Goal: Task Accomplishment & Management: Complete application form

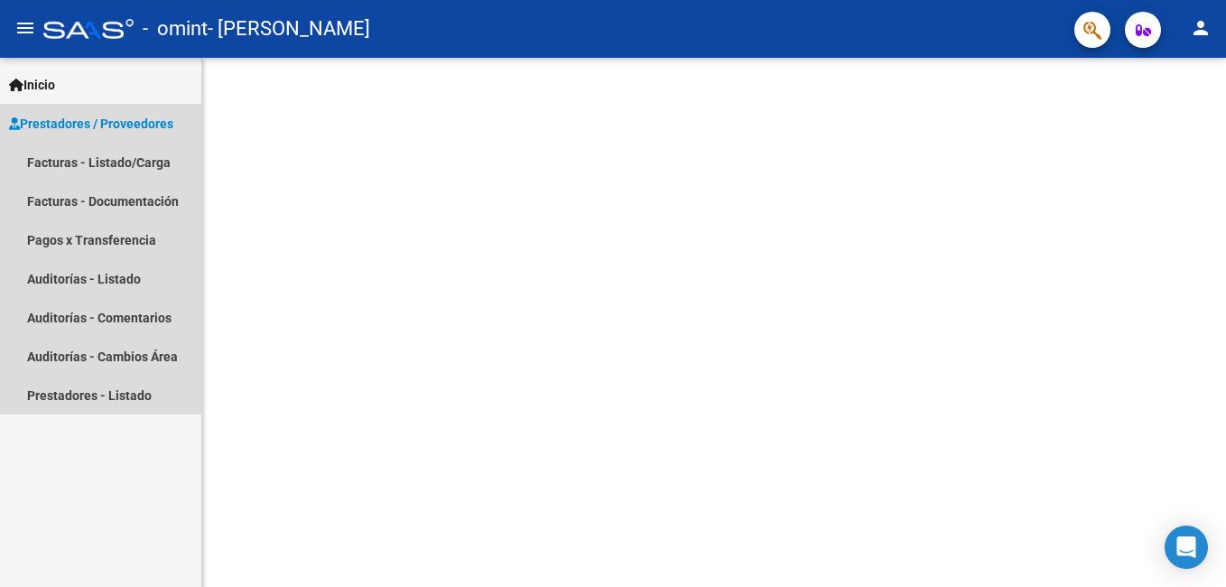
click at [156, 118] on span "Prestadores / Proveedores" at bounding box center [91, 124] width 164 height 20
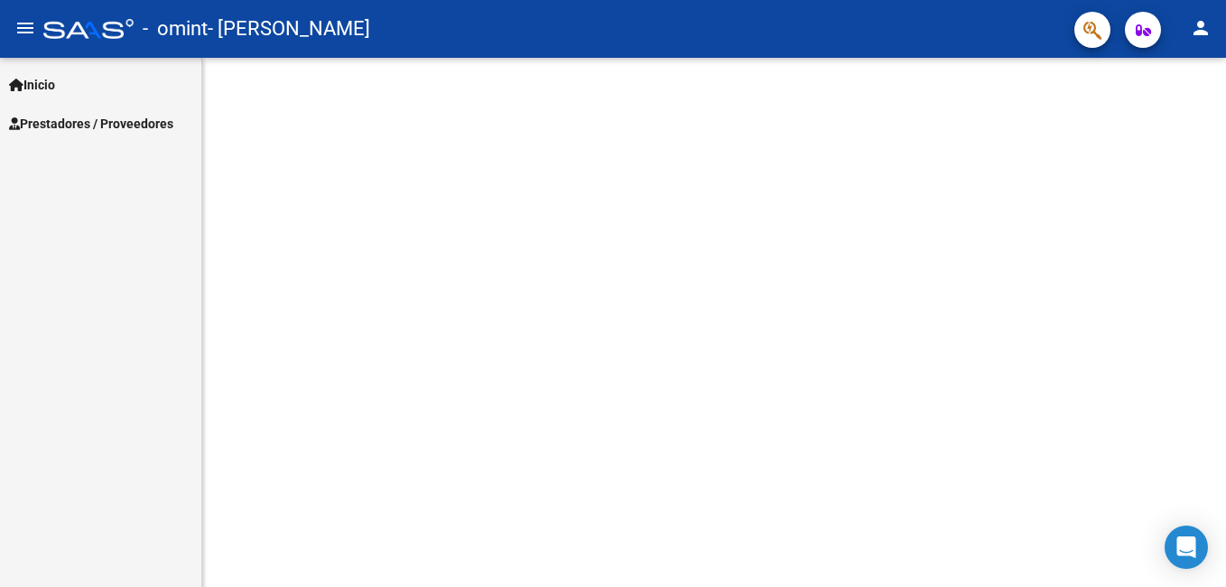
click at [156, 118] on span "Prestadores / Proveedores" at bounding box center [91, 124] width 164 height 20
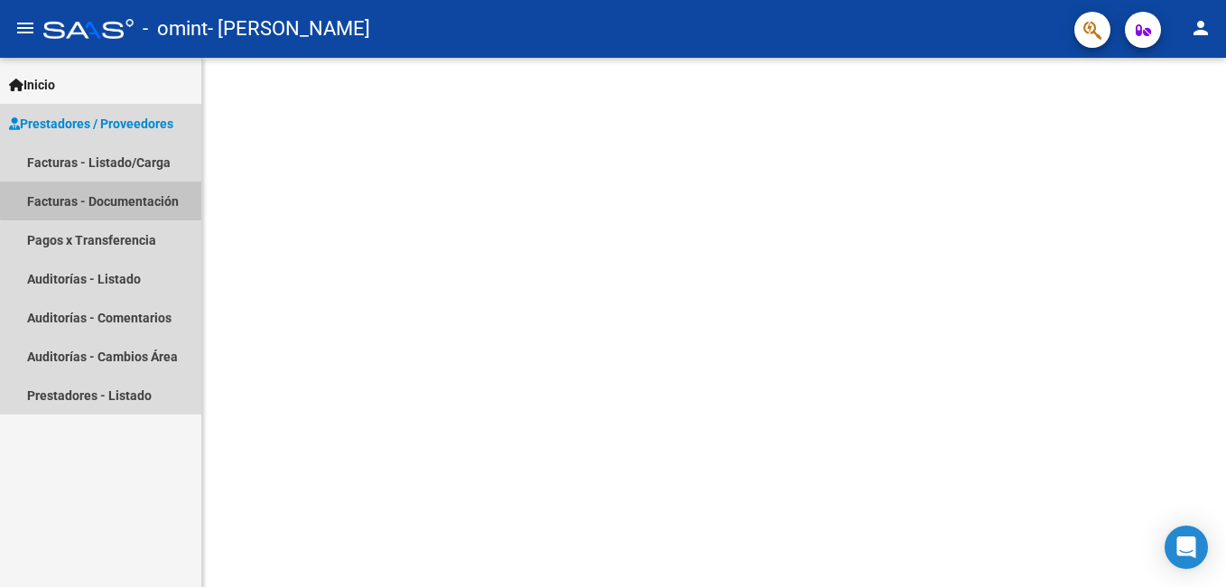
click at [131, 197] on link "Facturas - Documentación" at bounding box center [100, 200] width 201 height 39
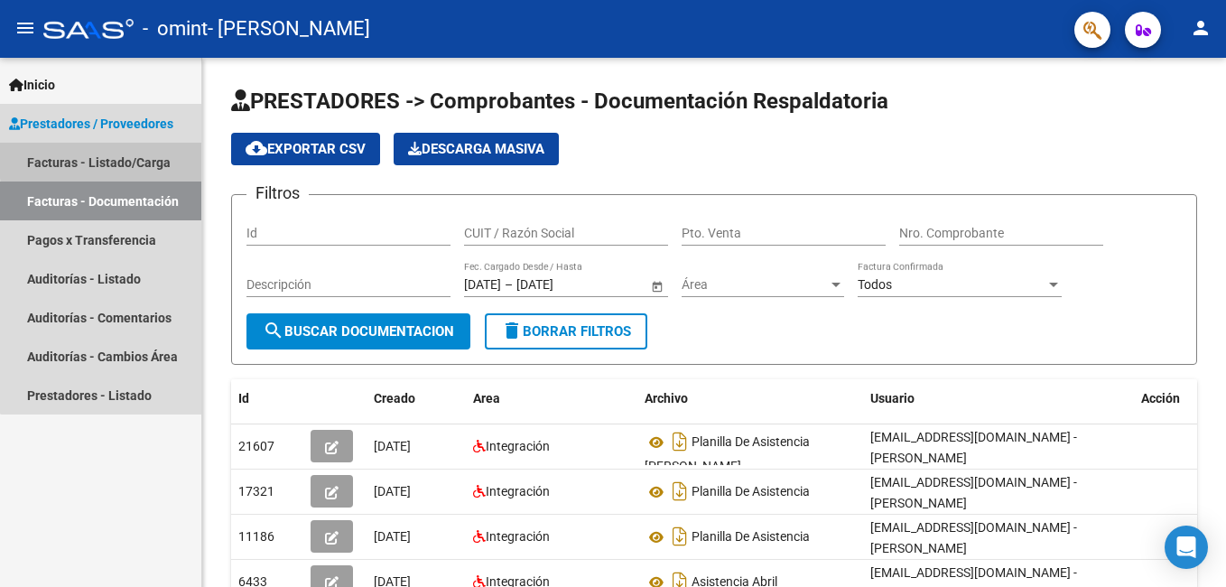
click at [138, 157] on link "Facturas - Listado/Carga" at bounding box center [100, 162] width 201 height 39
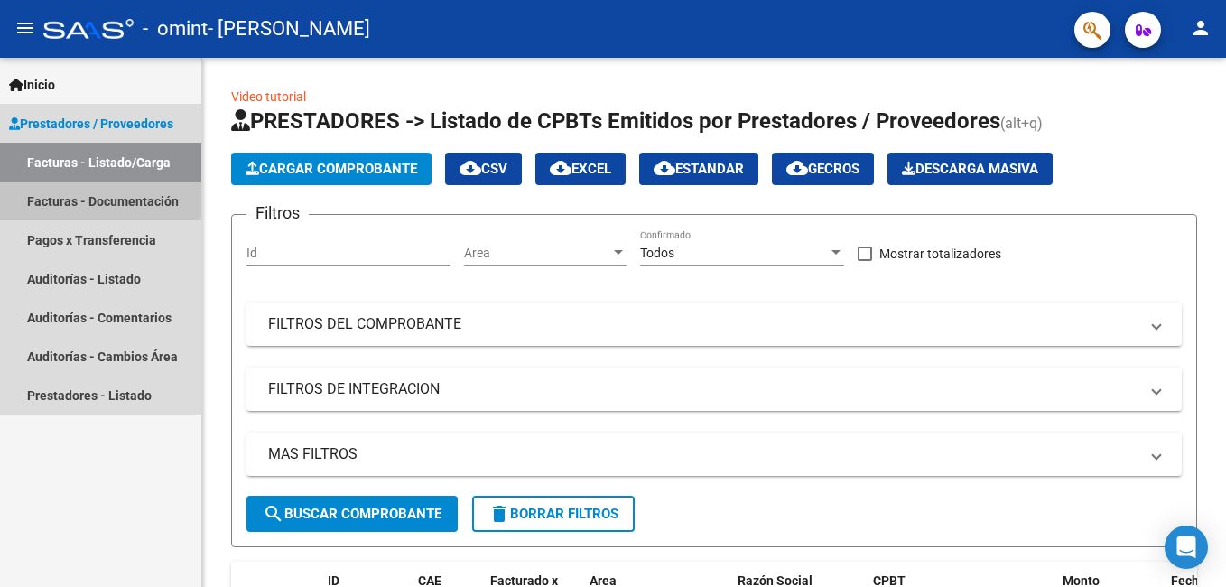
click at [124, 208] on link "Facturas - Documentación" at bounding box center [100, 200] width 201 height 39
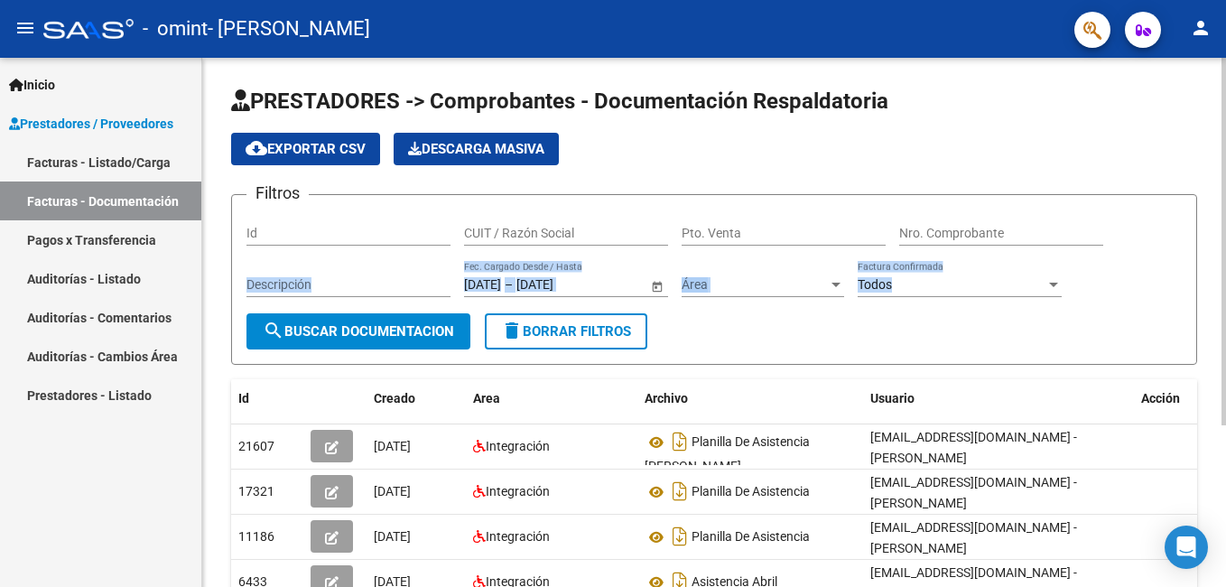
drag, startPoint x: 1221, startPoint y: 243, endPoint x: 1214, endPoint y: 317, distance: 74.4
click at [1214, 317] on div "PRESTADORES -> Comprobantes - Documentación Respaldatoria cloud_download Export…" at bounding box center [714, 431] width 1024 height 747
drag, startPoint x: 1214, startPoint y: 317, endPoint x: 1009, endPoint y: 89, distance: 305.6
click at [1009, 89] on h1 "PRESTADORES -> Comprobantes - Documentación Respaldatoria" at bounding box center [714, 103] width 966 height 32
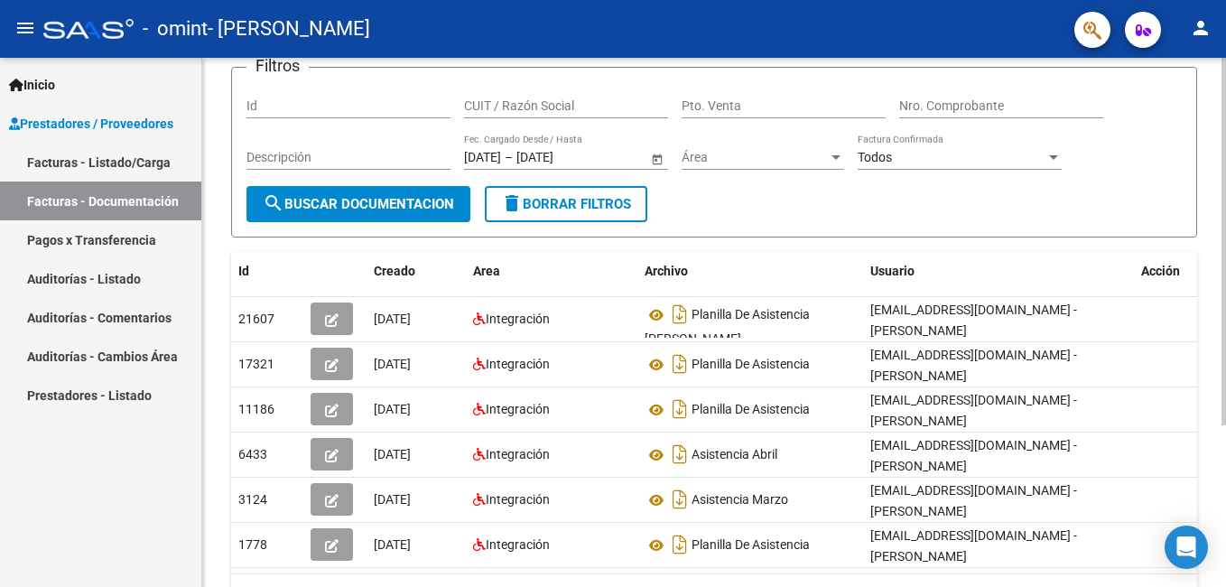
scroll to position [124, 0]
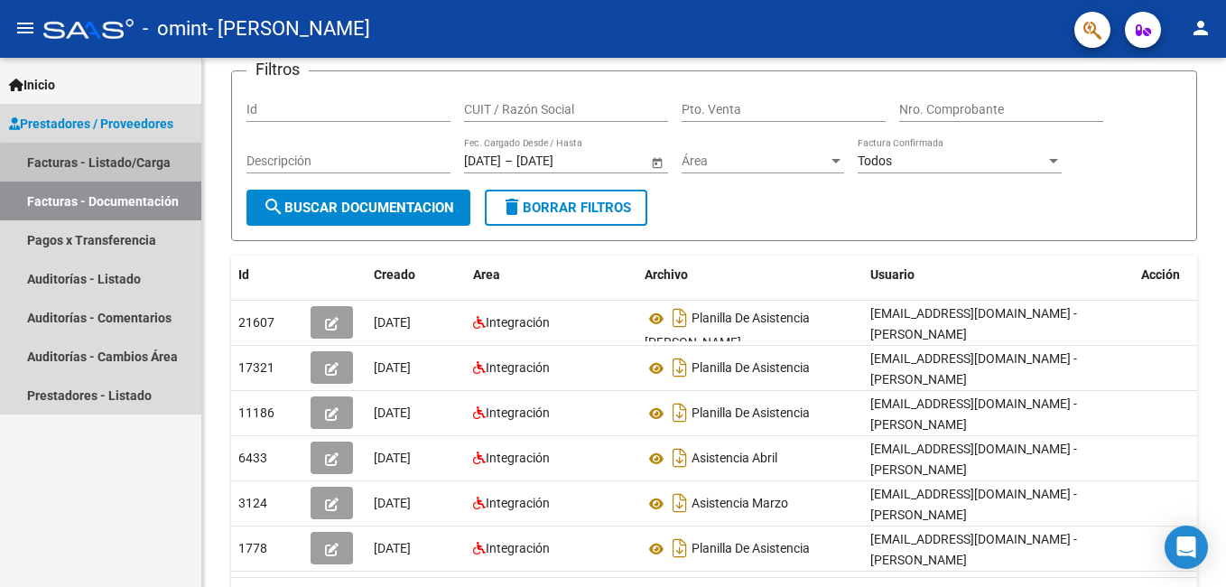
click at [101, 167] on link "Facturas - Listado/Carga" at bounding box center [100, 162] width 201 height 39
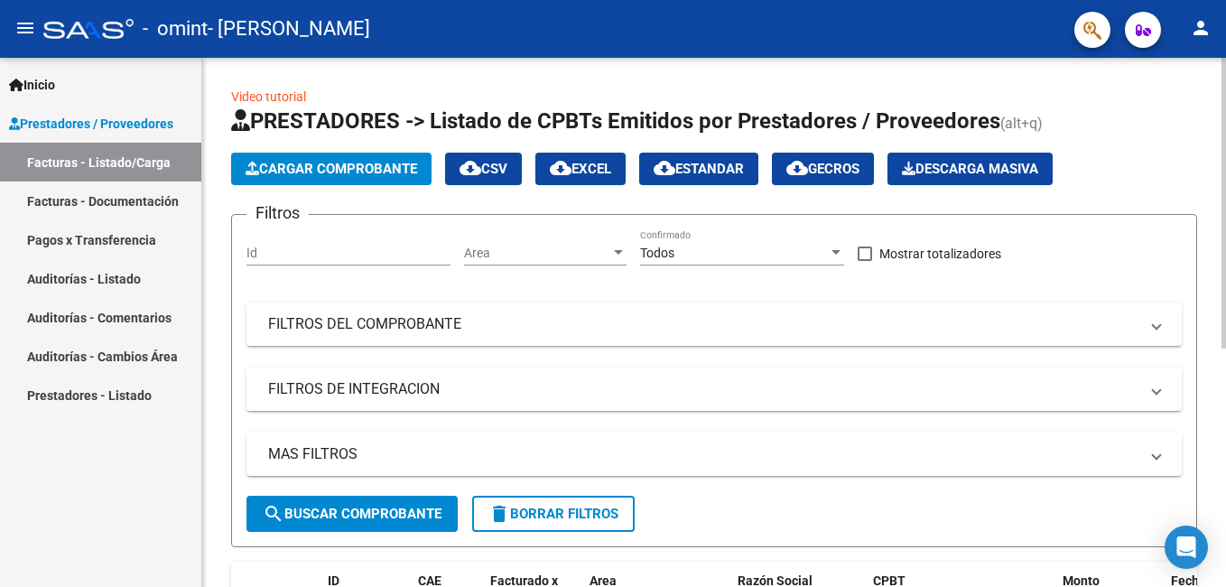
click at [1198, 98] on div "Video tutorial PRESTADORES -> Listado de CPBTs Emitidos por Prestadores / Prove…" at bounding box center [716, 533] width 1028 height 950
click at [368, 164] on span "Cargar Comprobante" at bounding box center [332, 169] width 172 height 16
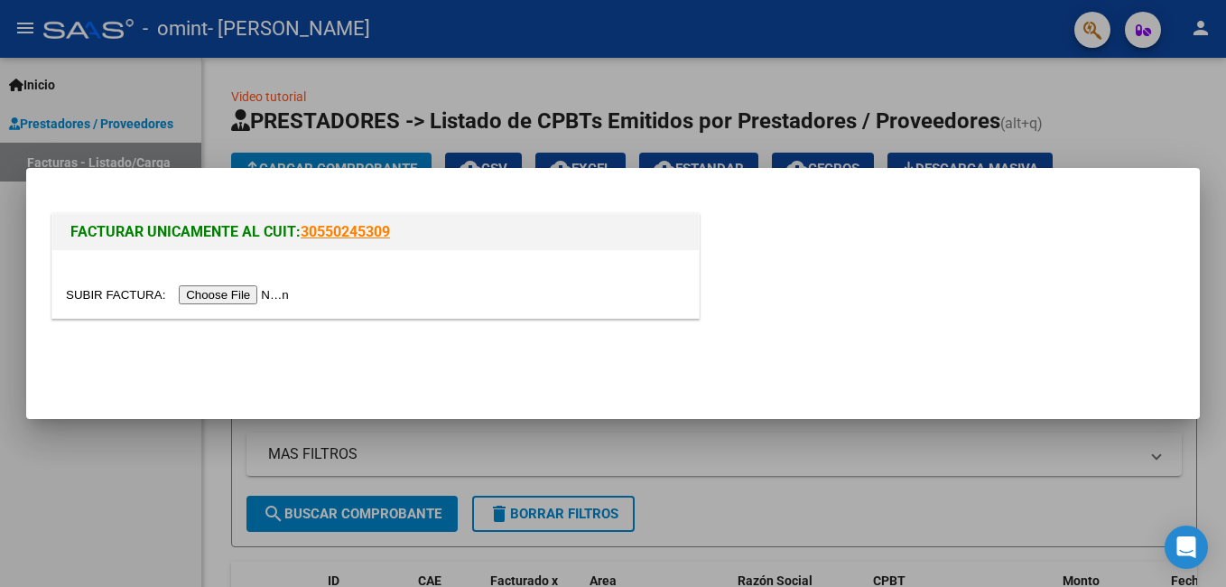
click at [436, 98] on div at bounding box center [613, 293] width 1226 height 587
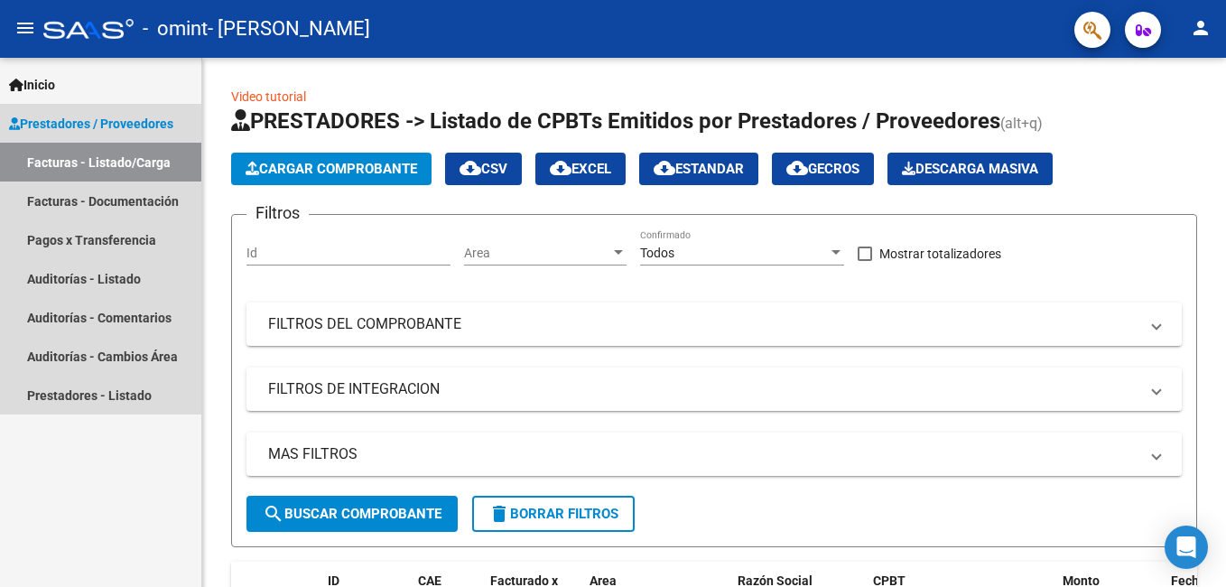
click at [111, 118] on span "Prestadores / Proveedores" at bounding box center [91, 124] width 164 height 20
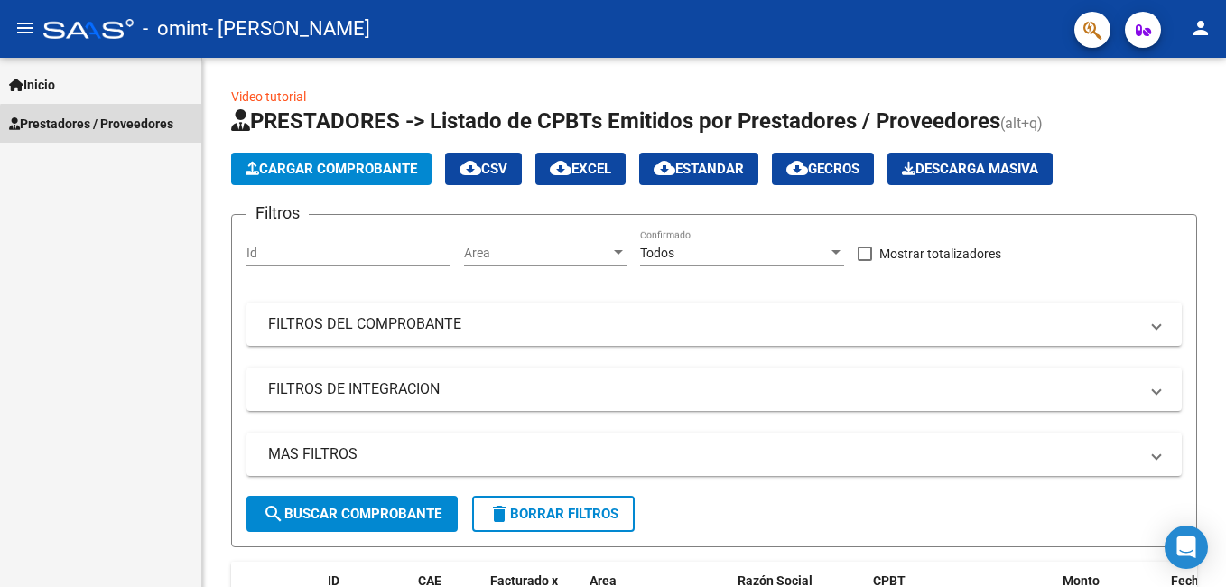
click at [110, 130] on span "Prestadores / Proveedores" at bounding box center [91, 124] width 164 height 20
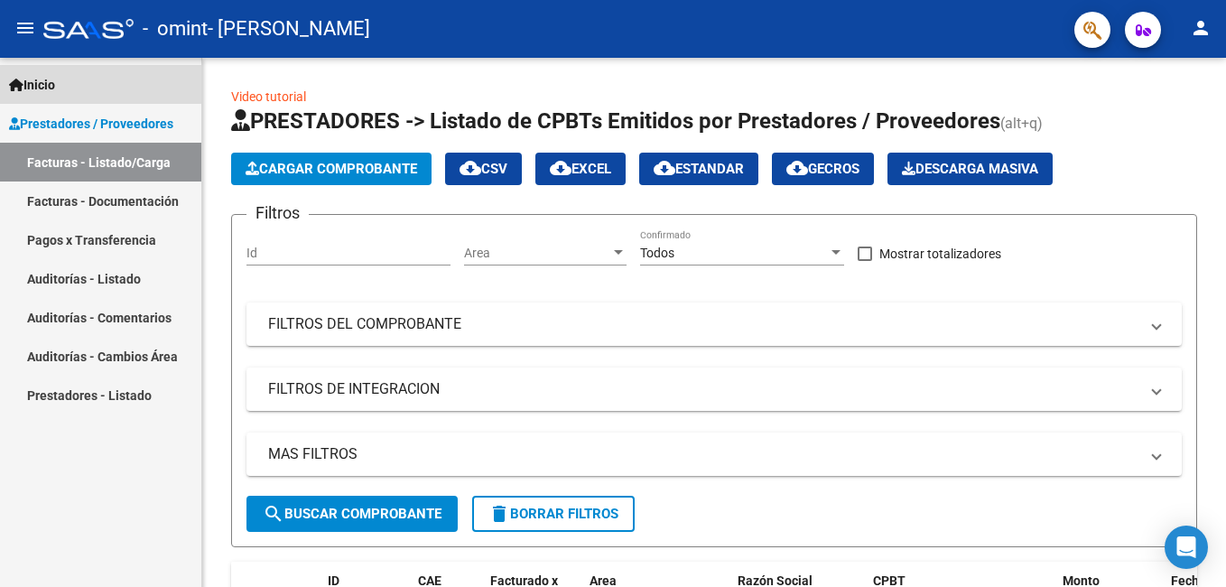
click at [42, 80] on span "Inicio" at bounding box center [32, 85] width 46 height 20
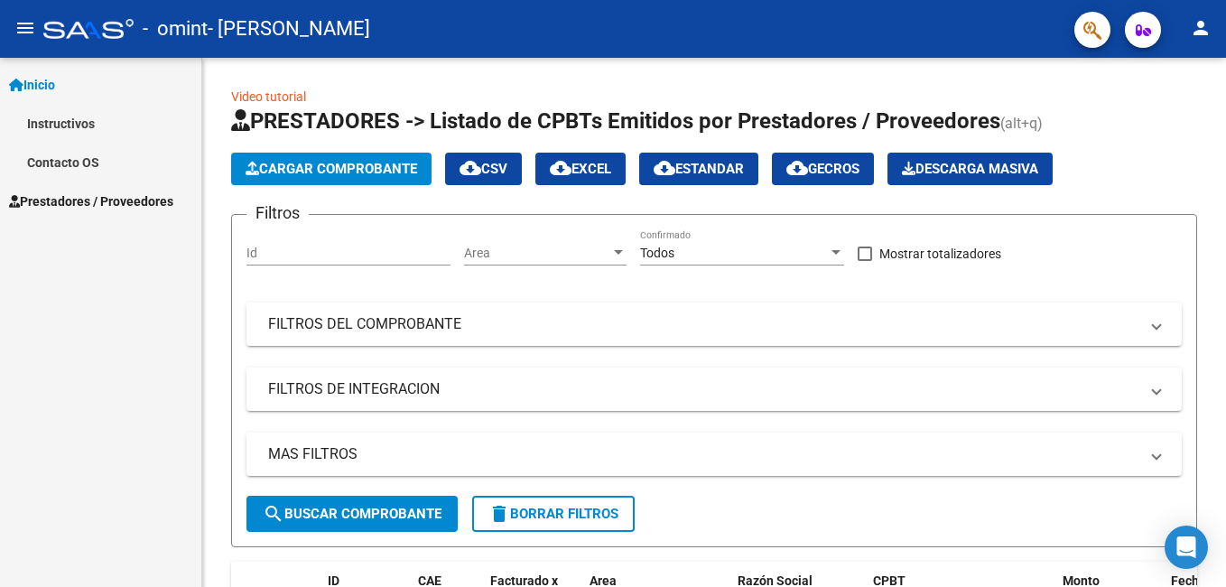
click at [42, 80] on span "Inicio" at bounding box center [32, 85] width 46 height 20
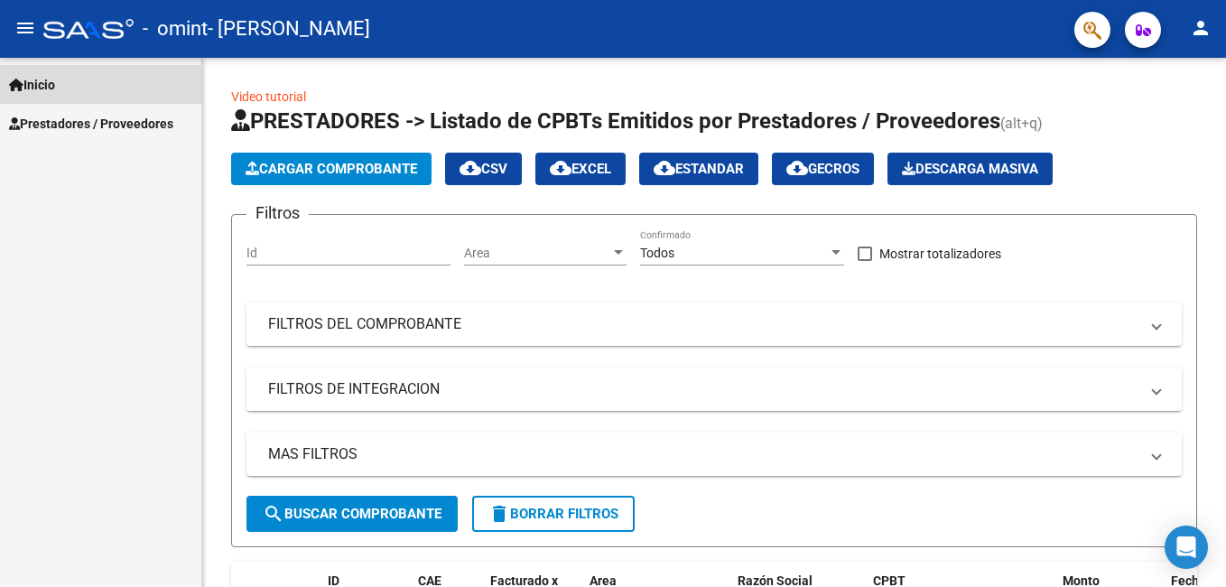
click at [42, 80] on span "Inicio" at bounding box center [32, 85] width 46 height 20
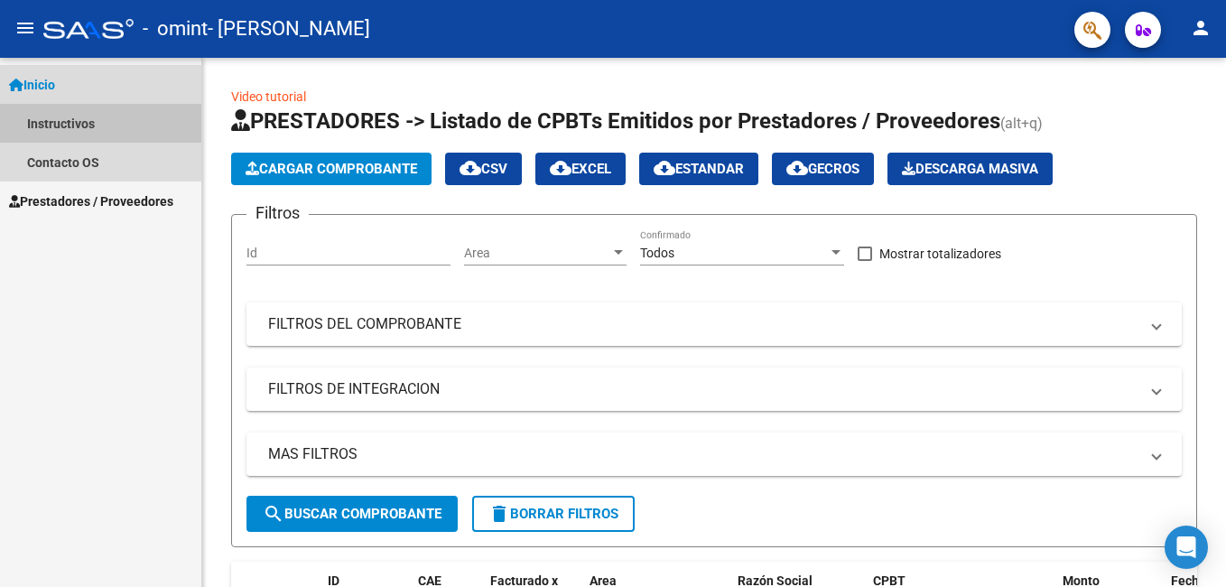
click at [85, 125] on link "Instructivos" at bounding box center [100, 123] width 201 height 39
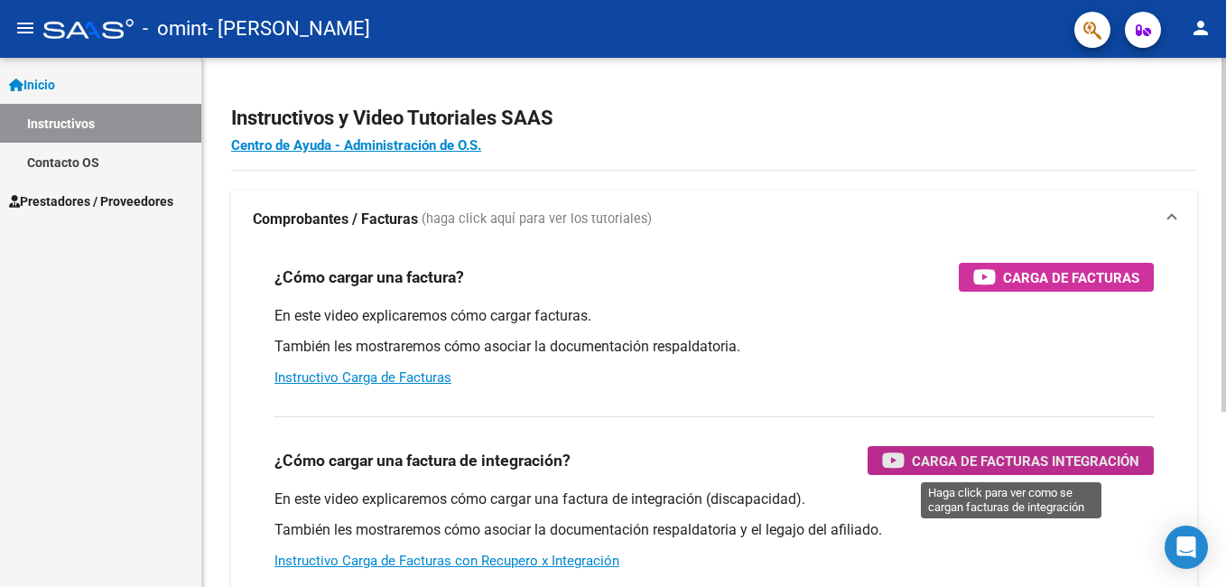
click at [1074, 460] on span "Carga de Facturas Integración" at bounding box center [1026, 461] width 228 height 23
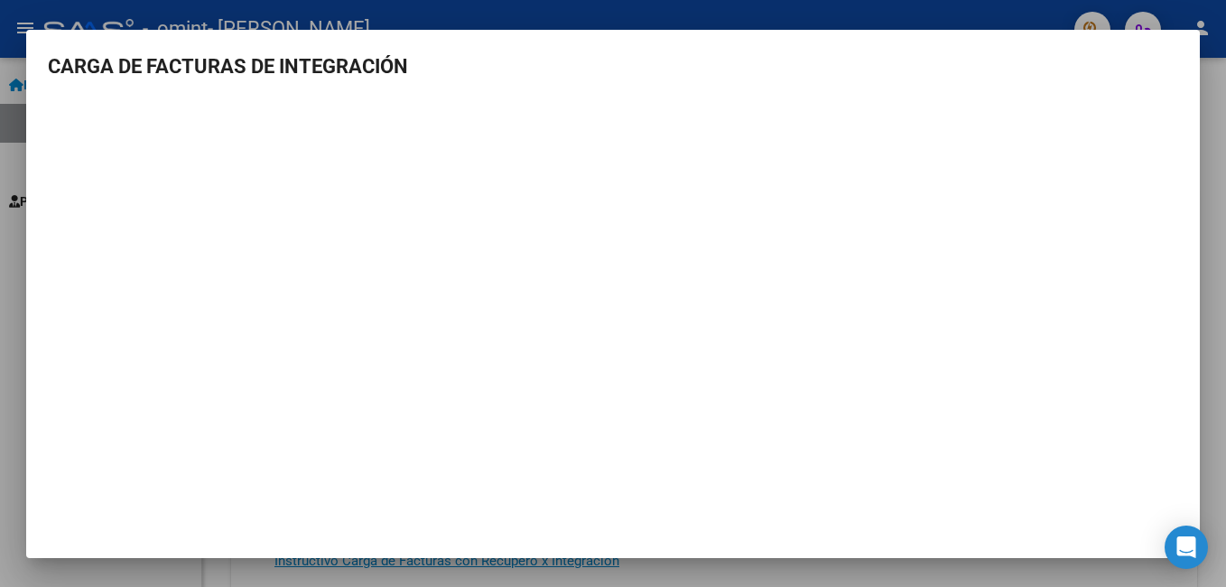
click at [535, 46] on mat-dialog-container "CARGA DE FACTURAS DE INTEGRACIÓN" at bounding box center [613, 294] width 1174 height 528
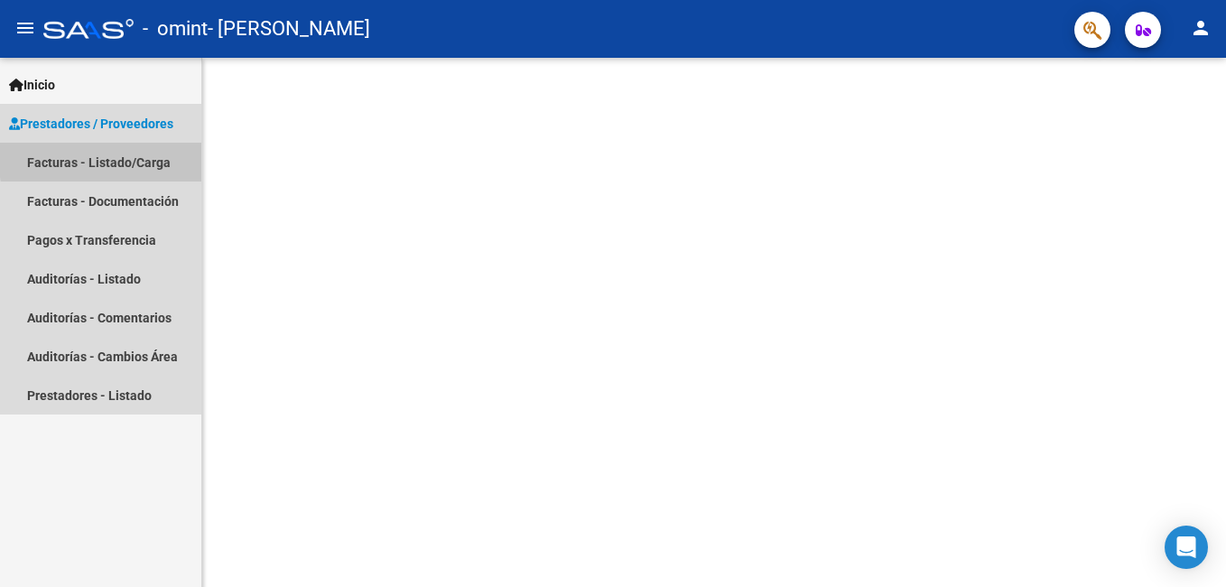
click at [153, 155] on link "Facturas - Listado/Carga" at bounding box center [100, 162] width 201 height 39
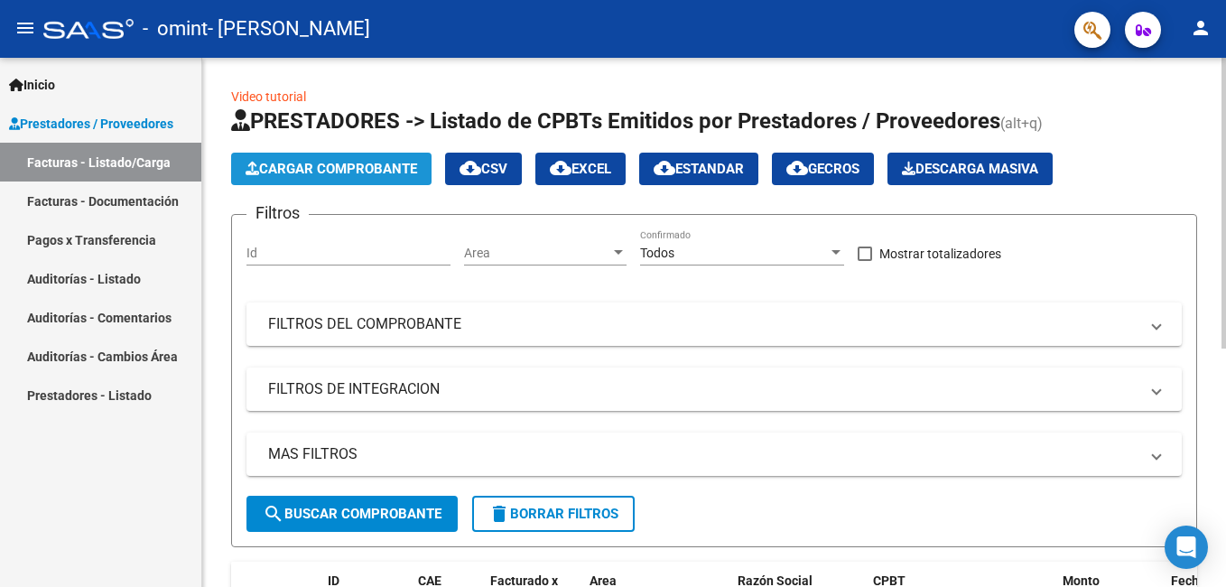
click at [314, 172] on span "Cargar Comprobante" at bounding box center [332, 169] width 172 height 16
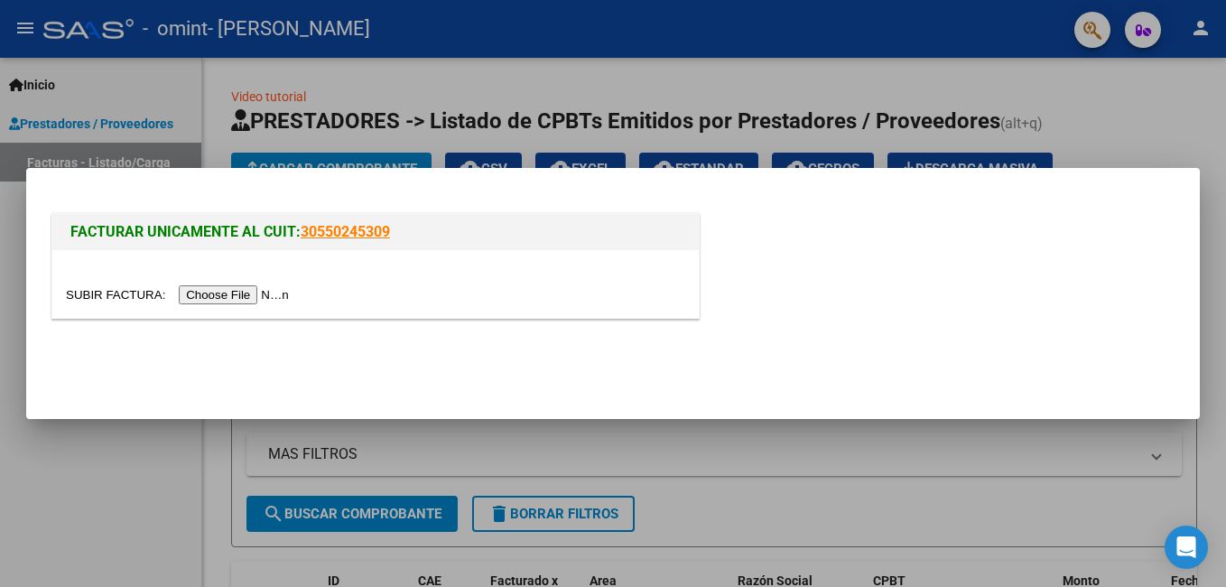
click at [249, 298] on input "file" at bounding box center [180, 294] width 228 height 19
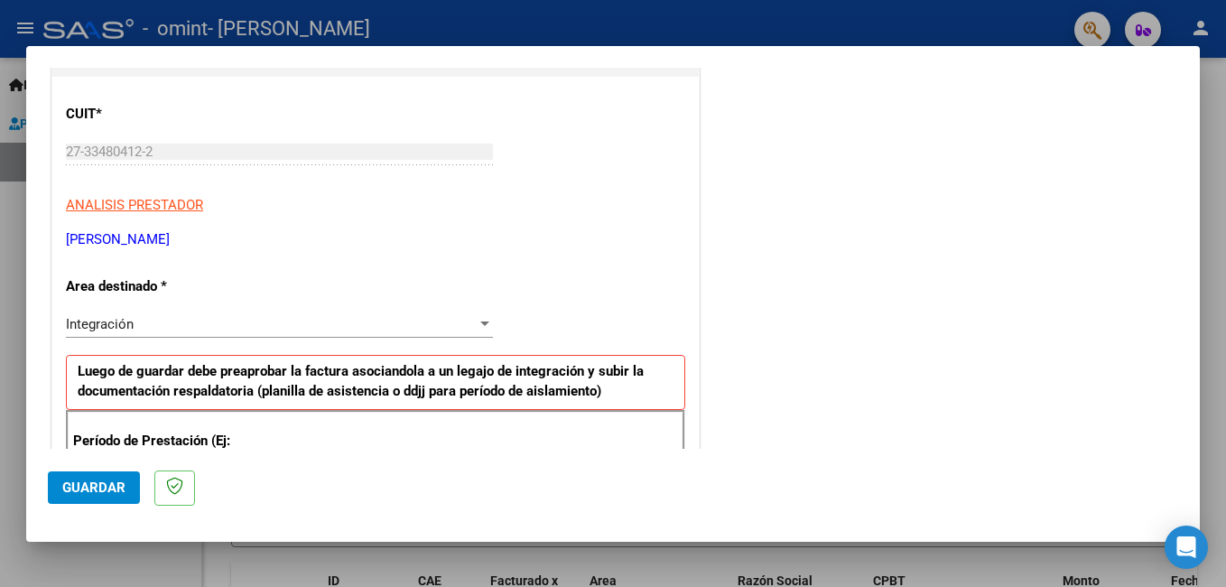
scroll to position [221, 0]
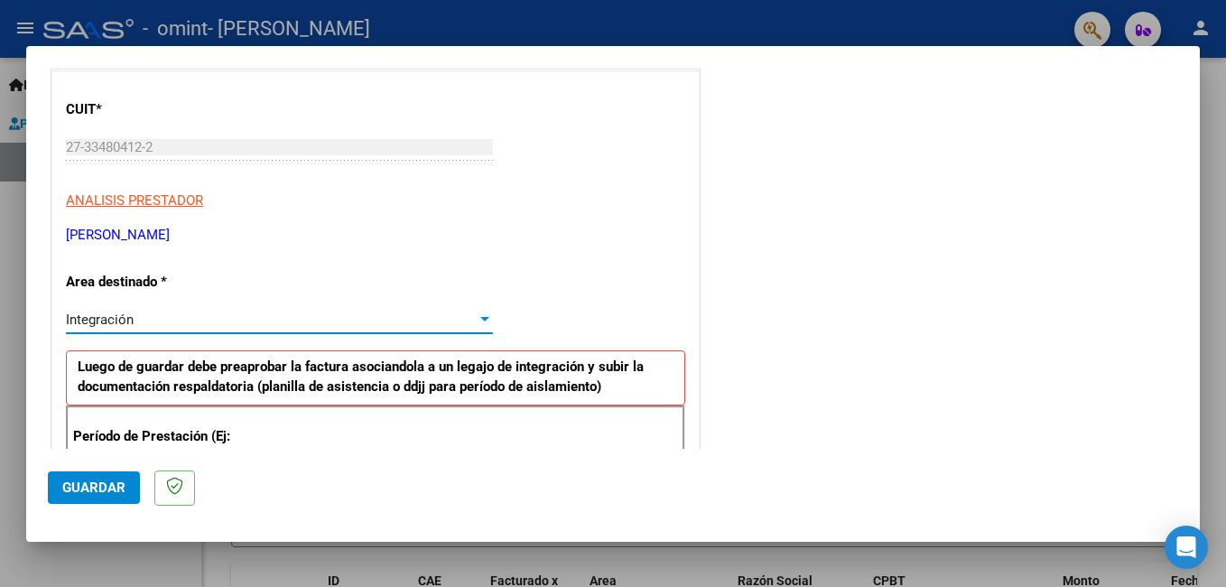
click at [477, 318] on div at bounding box center [485, 319] width 16 height 14
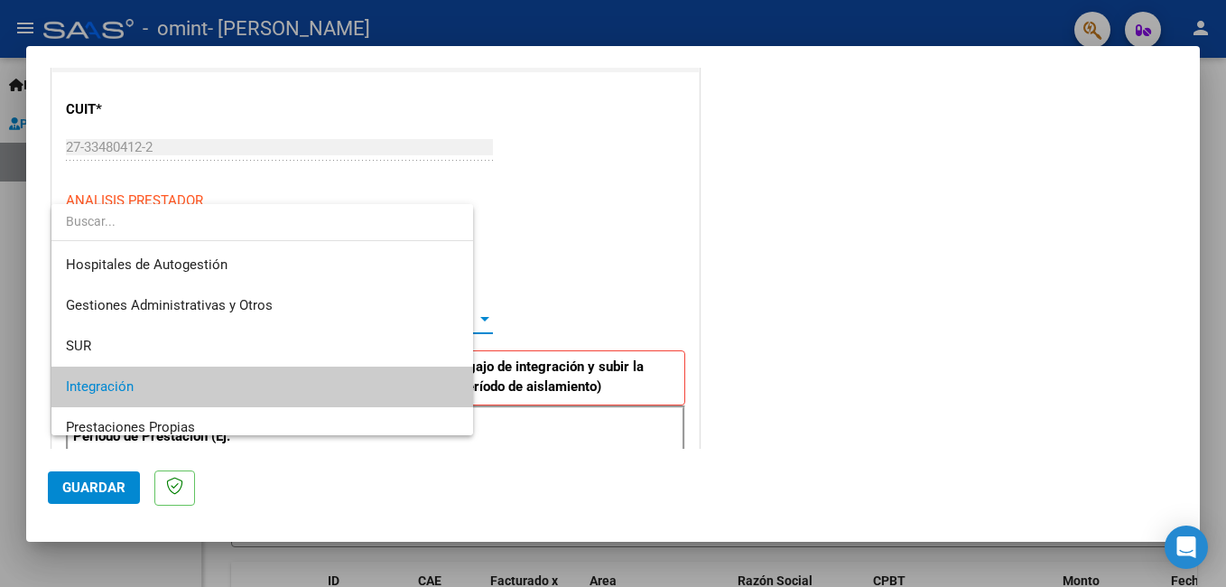
scroll to position [68, 0]
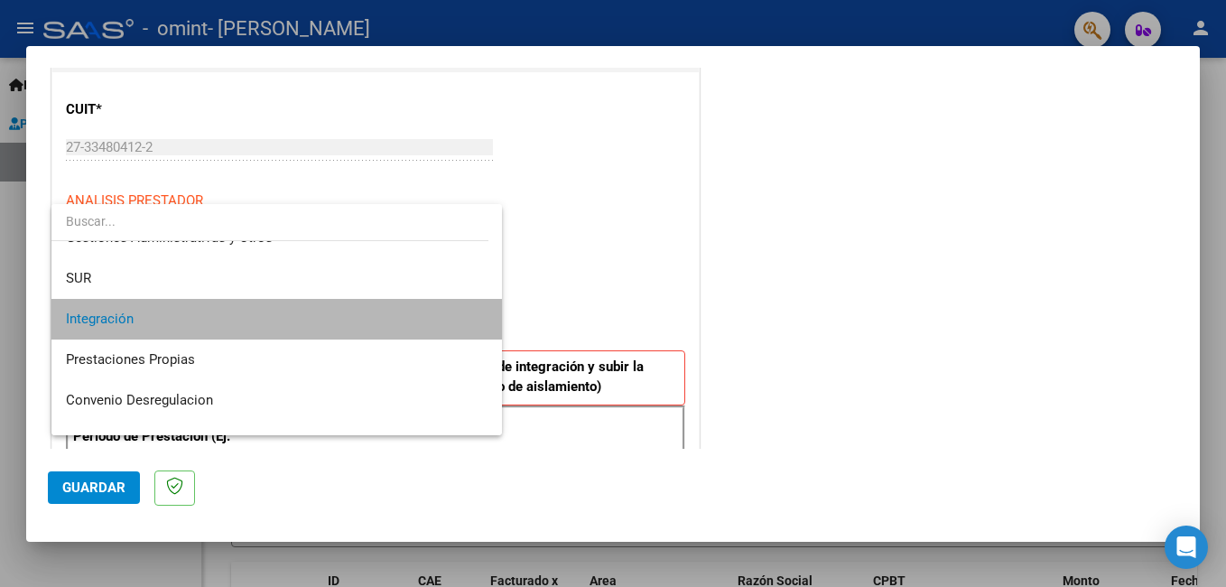
click at [446, 315] on span "Integración" at bounding box center [277, 319] width 422 height 41
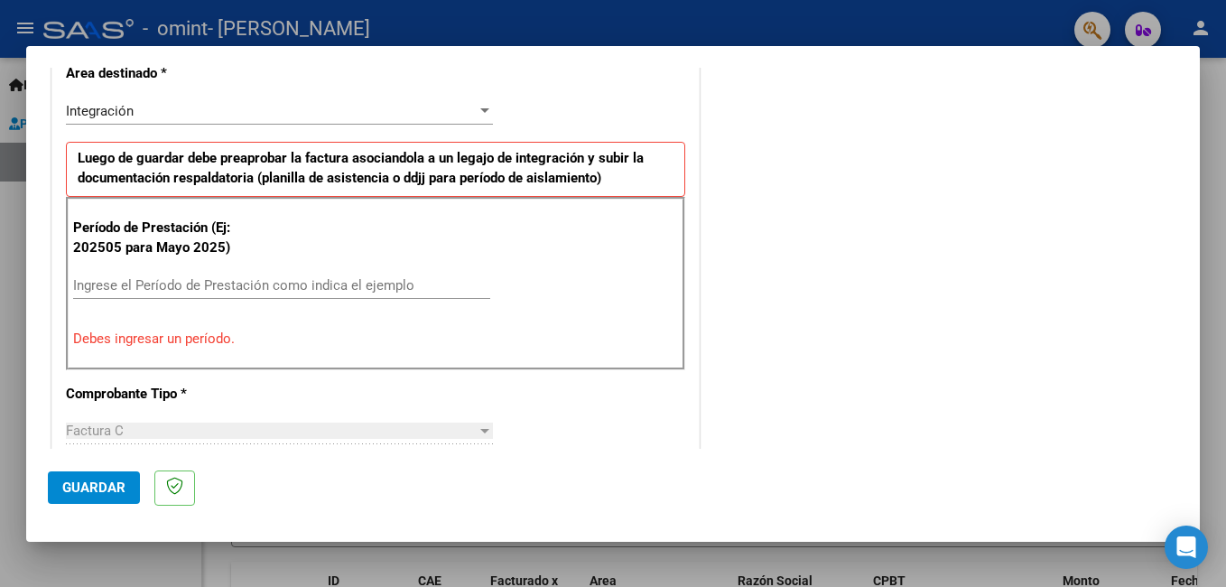
scroll to position [438, 0]
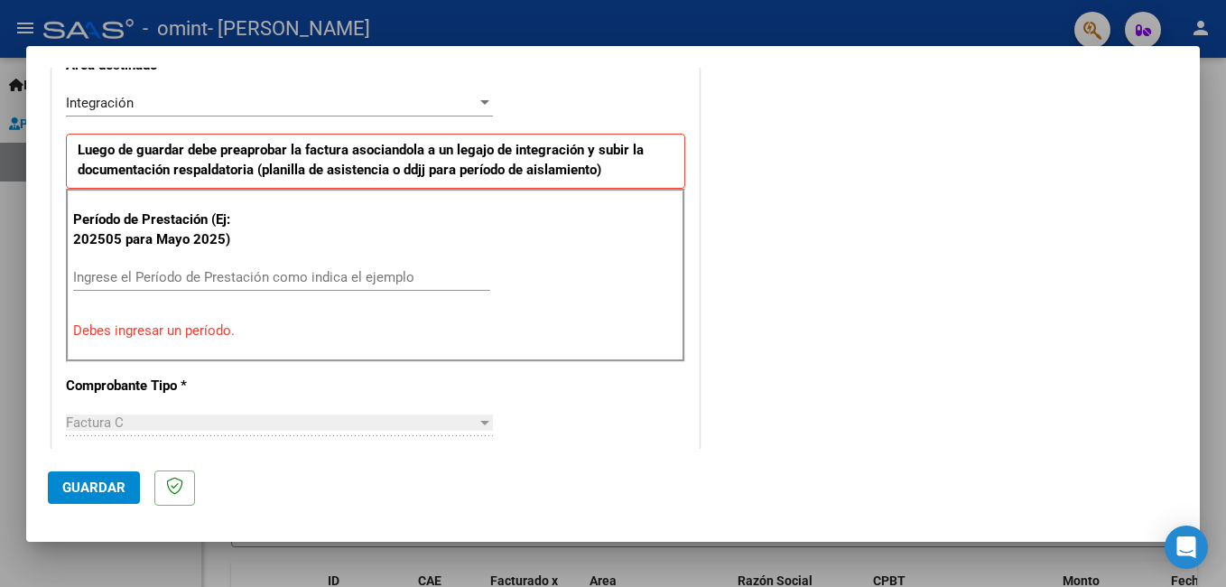
click at [418, 264] on div "Ingrese el Período de Prestación como indica el ejemplo" at bounding box center [281, 277] width 417 height 27
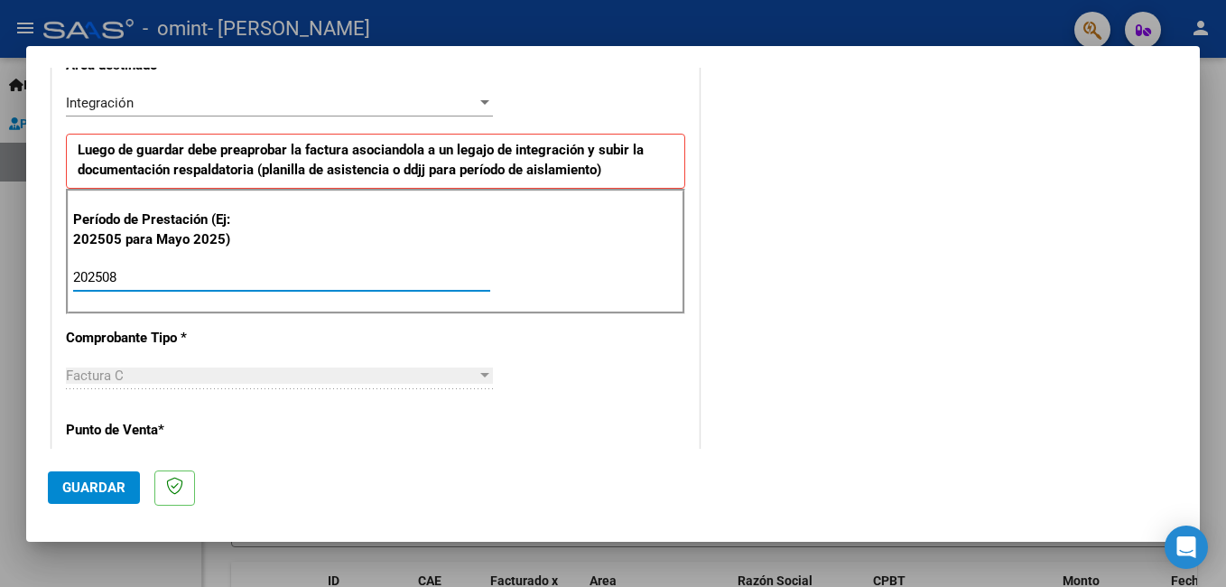
type input "202508"
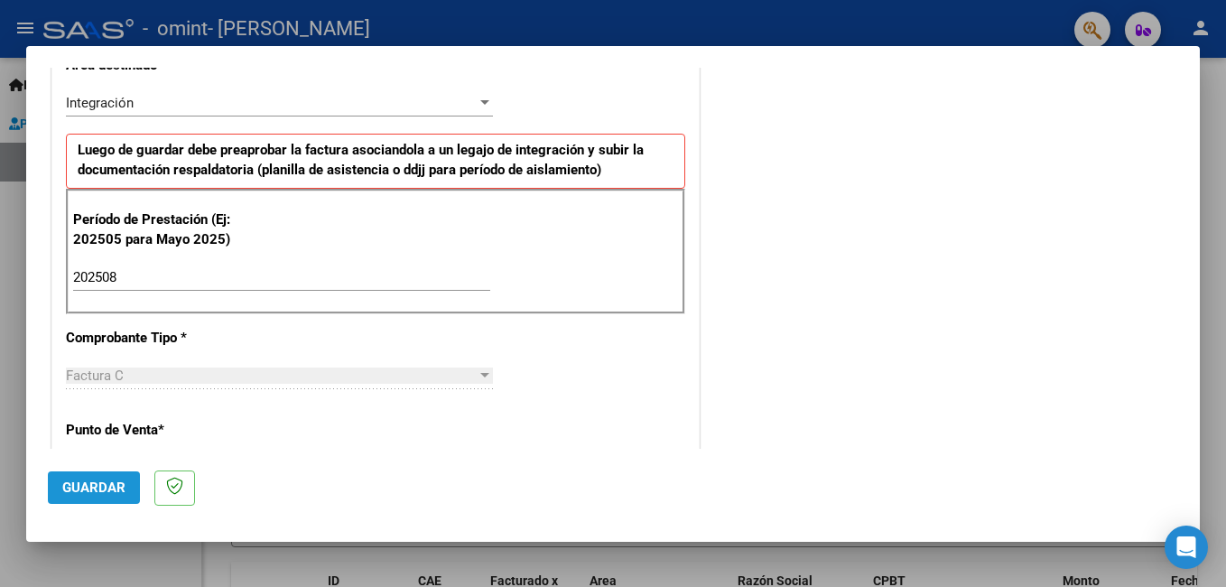
click at [93, 493] on span "Guardar" at bounding box center [93, 487] width 63 height 16
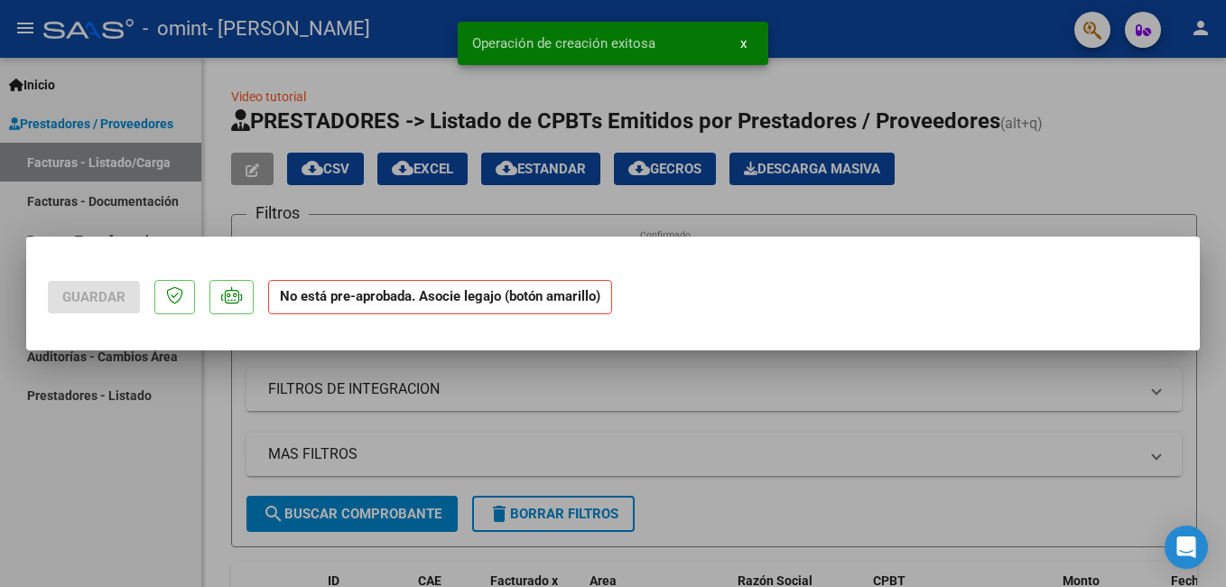
scroll to position [0, 0]
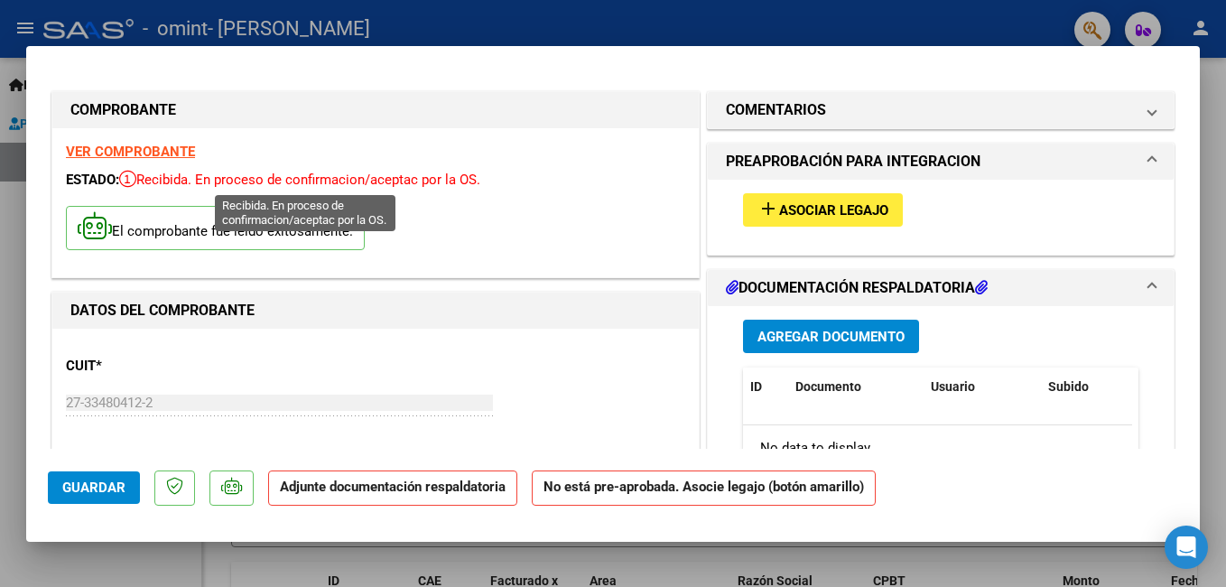
click at [328, 179] on span "Recibida. En proceso de confirmacion/aceptac por la OS." at bounding box center [299, 180] width 361 height 16
click at [155, 153] on strong "VER COMPROBANTE" at bounding box center [130, 152] width 129 height 16
click at [449, 178] on span "Recibida. En proceso de confirmacion/aceptac por la OS." at bounding box center [299, 180] width 361 height 16
click at [96, 173] on span "ESTADO:" at bounding box center [92, 180] width 53 height 16
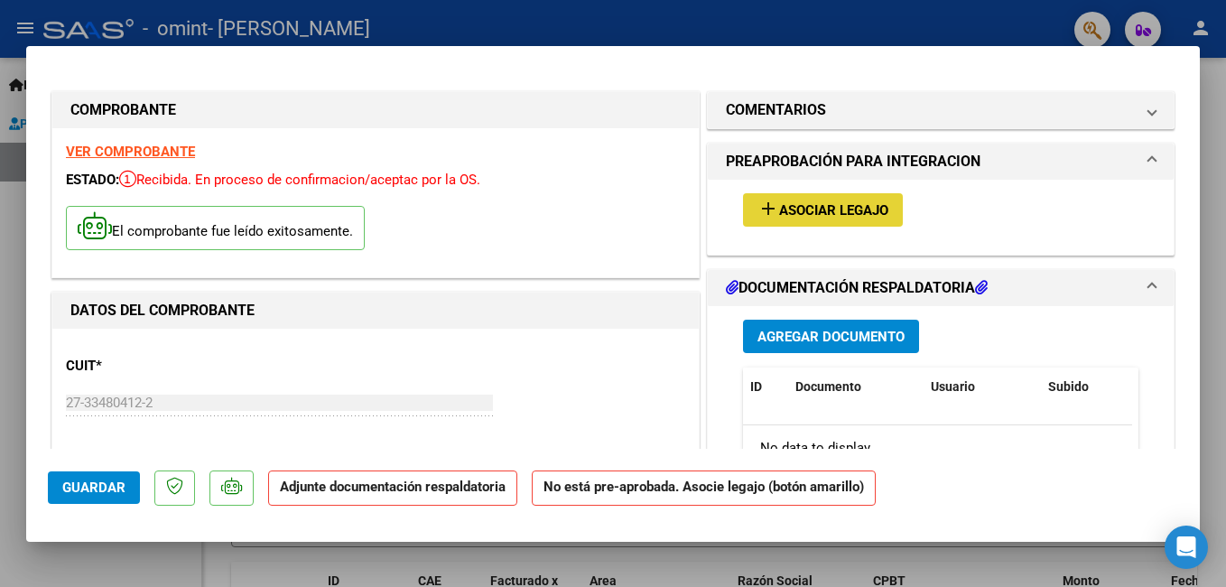
click at [803, 222] on button "add Asociar Legajo" at bounding box center [823, 209] width 160 height 33
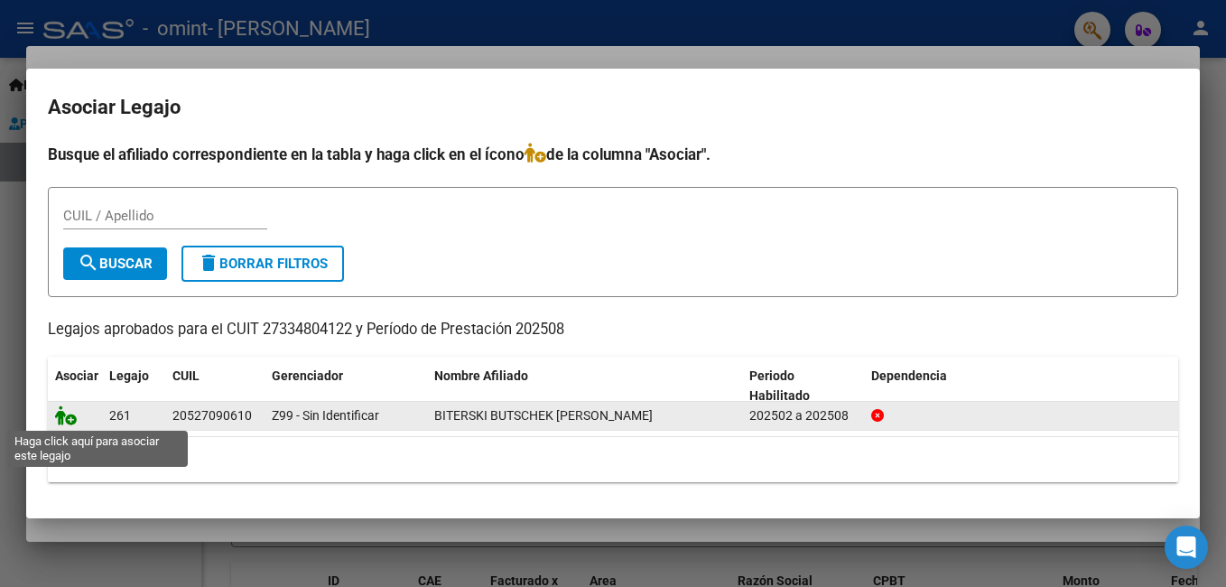
click at [74, 417] on icon at bounding box center [66, 415] width 22 height 20
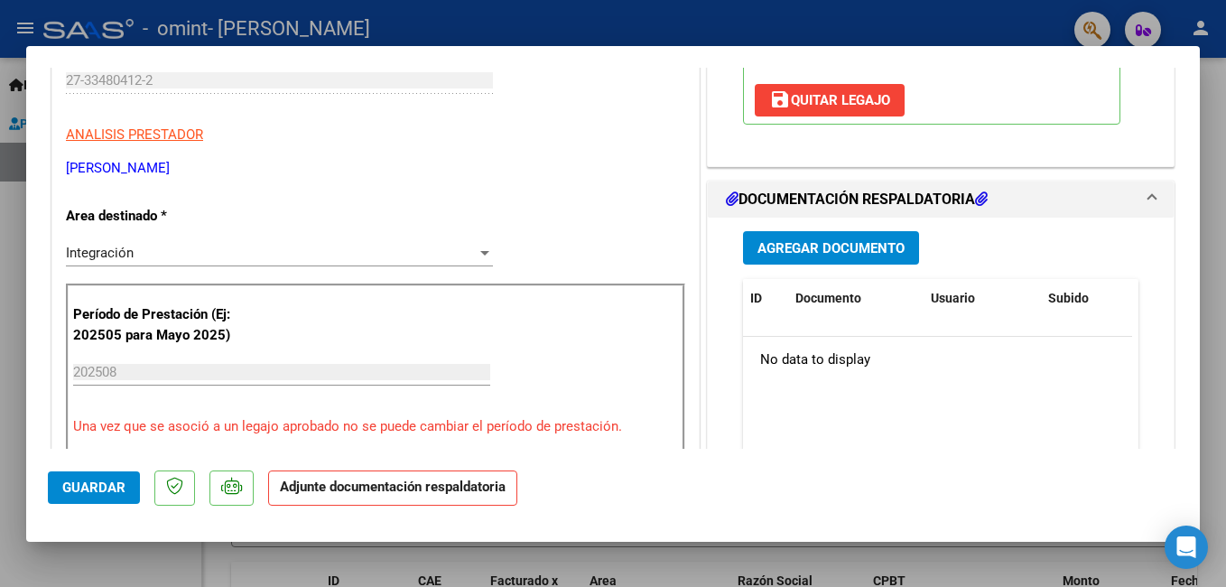
scroll to position [288, 0]
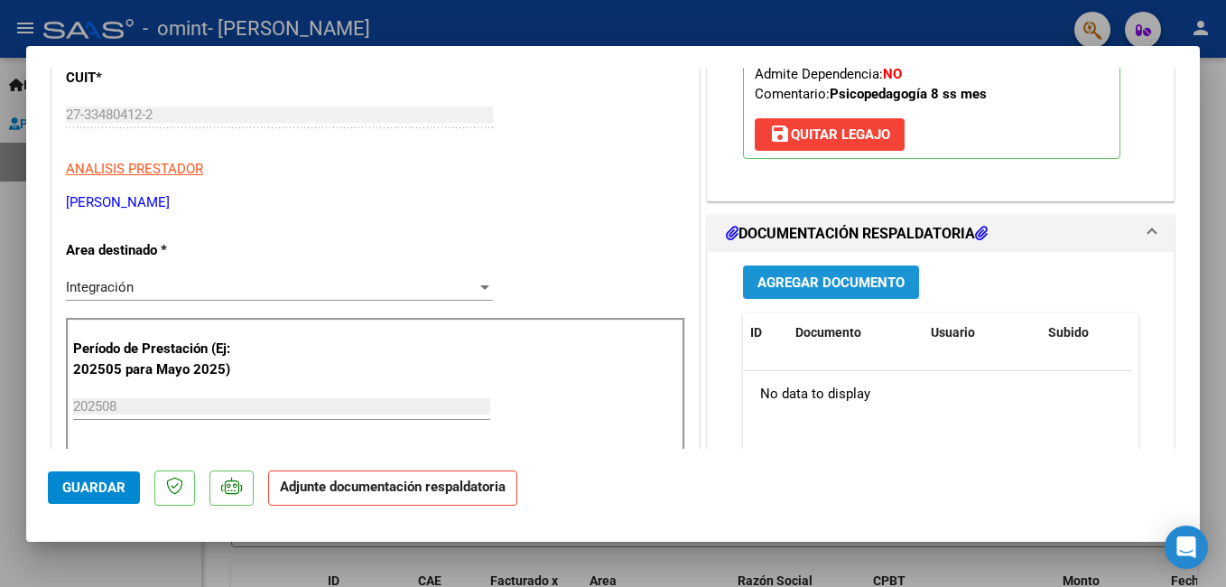
click at [862, 271] on button "Agregar Documento" at bounding box center [831, 281] width 176 height 33
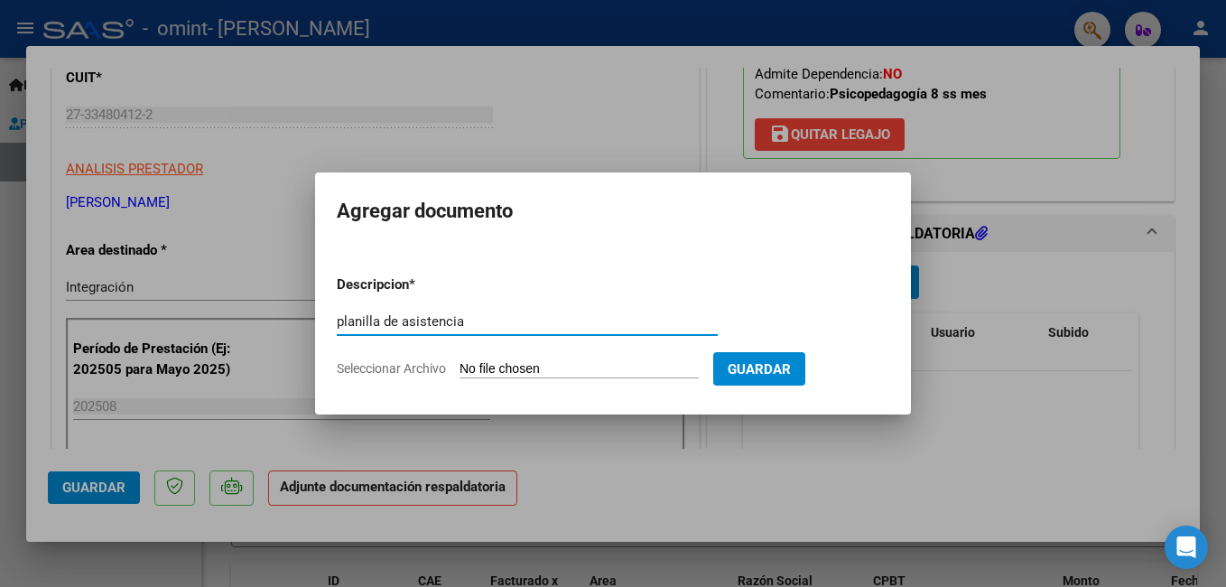
type input "planilla de asistencia"
click at [595, 362] on input "Seleccionar Archivo" at bounding box center [579, 369] width 239 height 17
type input "C:\fakepath\asistencia.pdf"
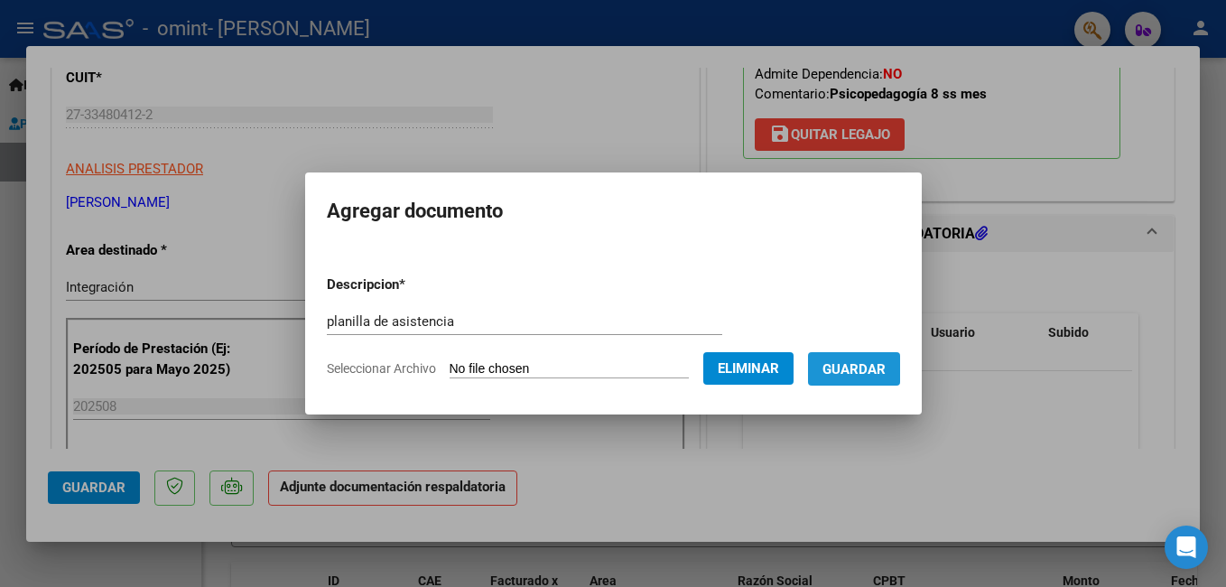
click at [855, 364] on span "Guardar" at bounding box center [854, 369] width 63 height 16
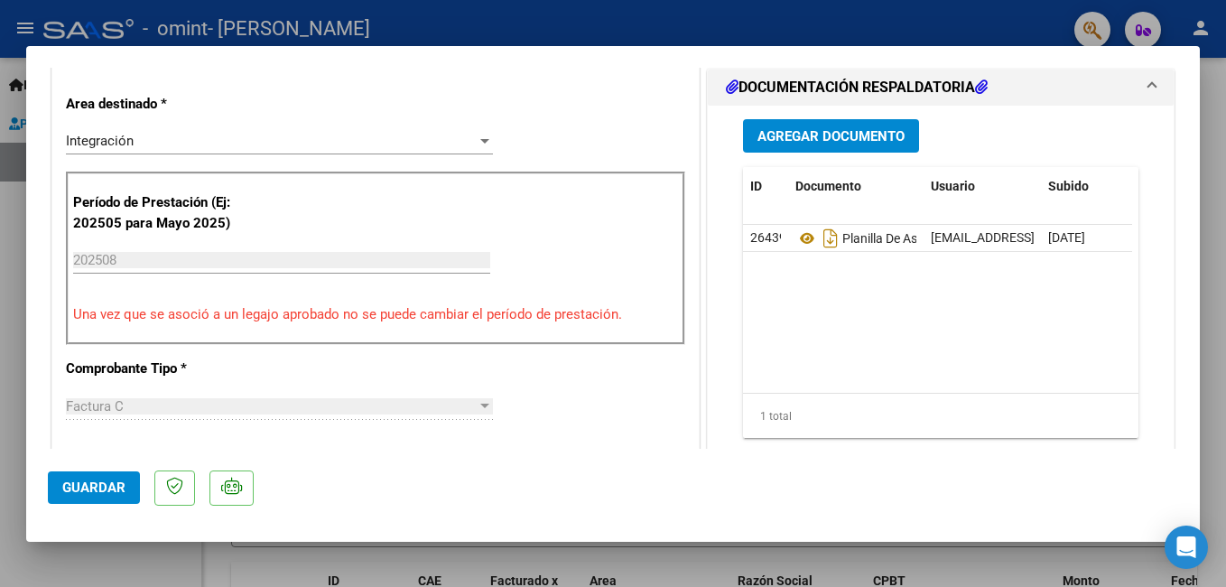
scroll to position [443, 0]
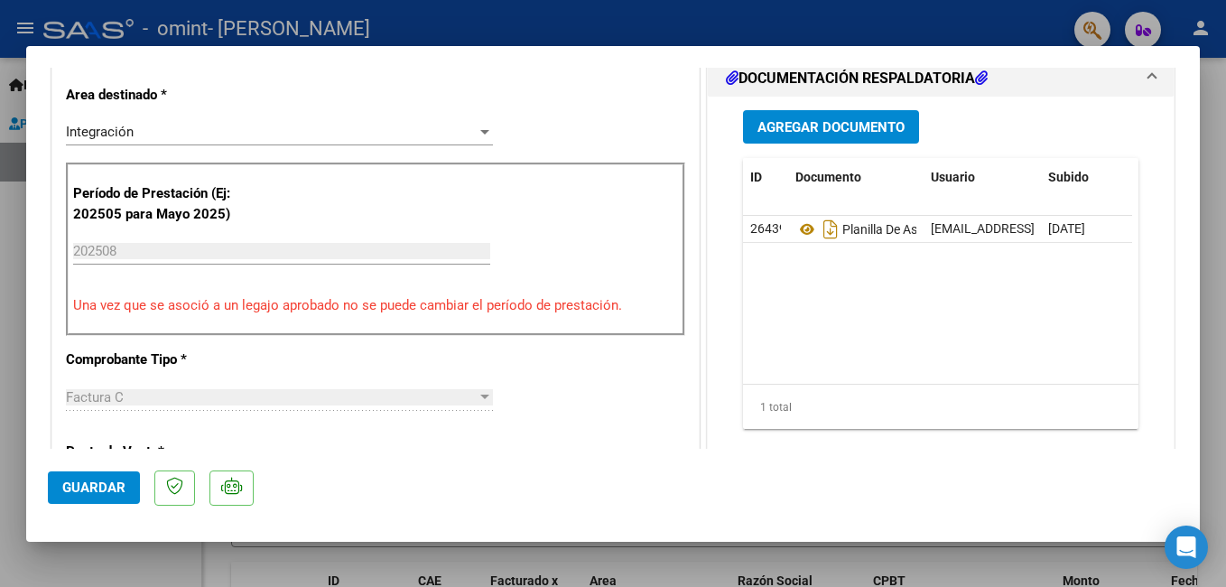
click at [93, 484] on span "Guardar" at bounding box center [93, 487] width 63 height 16
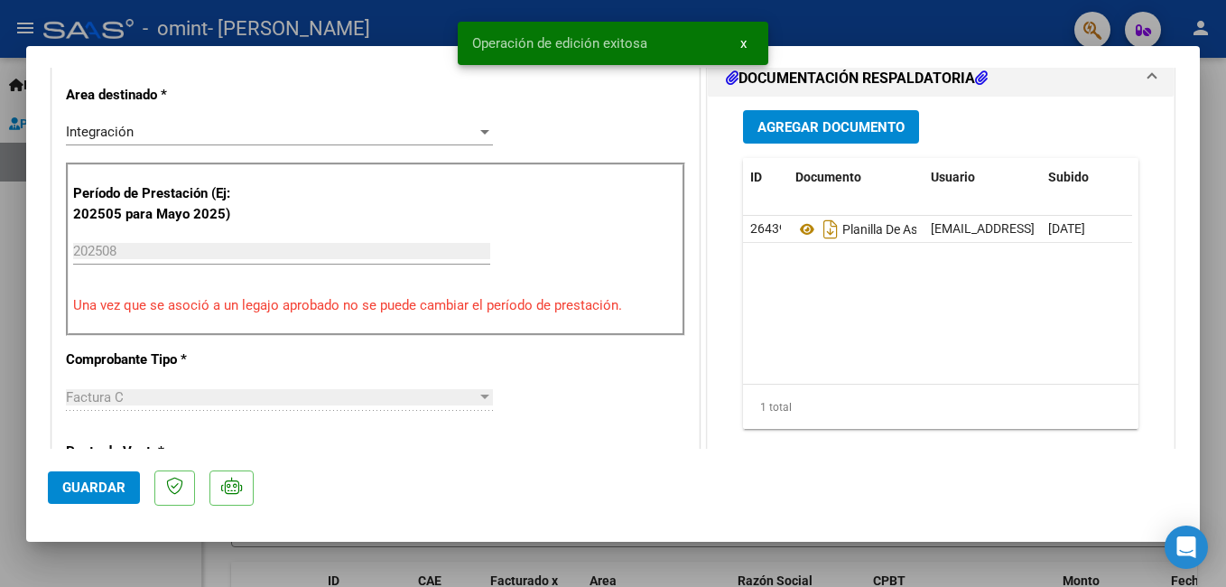
click at [1225, 441] on html "menu - omint - [PERSON_NAME] person Inicio Instructivos Contacto OS Prestadores…" at bounding box center [613, 293] width 1226 height 587
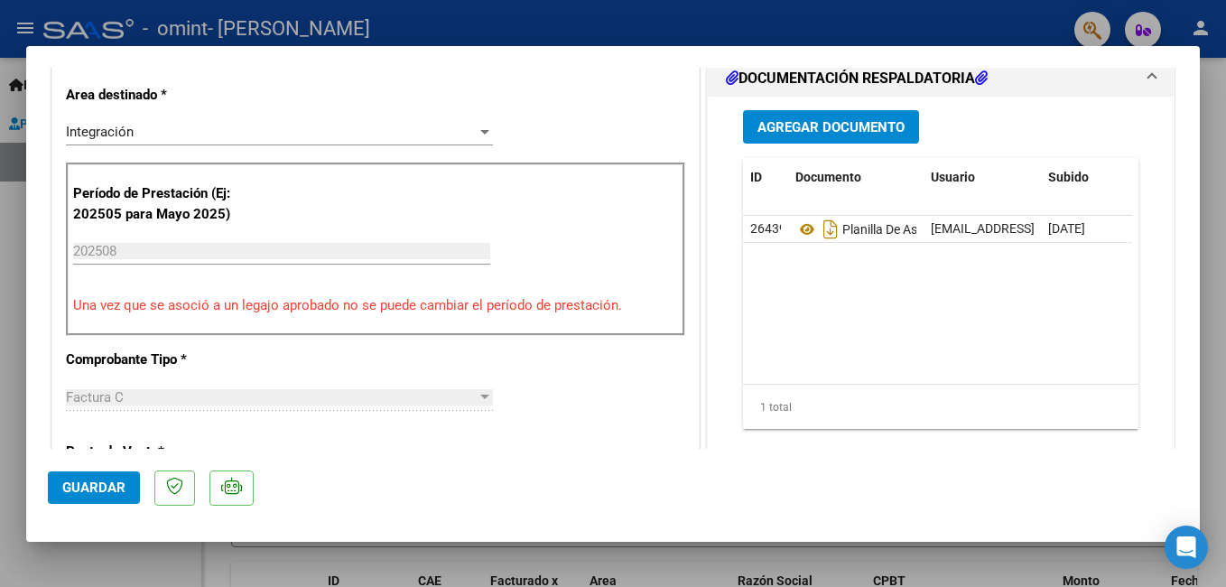
click at [1225, 441] on html "menu - omint - [PERSON_NAME] person Inicio Instructivos Contacto OS Prestadores…" at bounding box center [613, 293] width 1226 height 587
click at [1204, 417] on div at bounding box center [613, 293] width 1226 height 587
type input "$ 0,00"
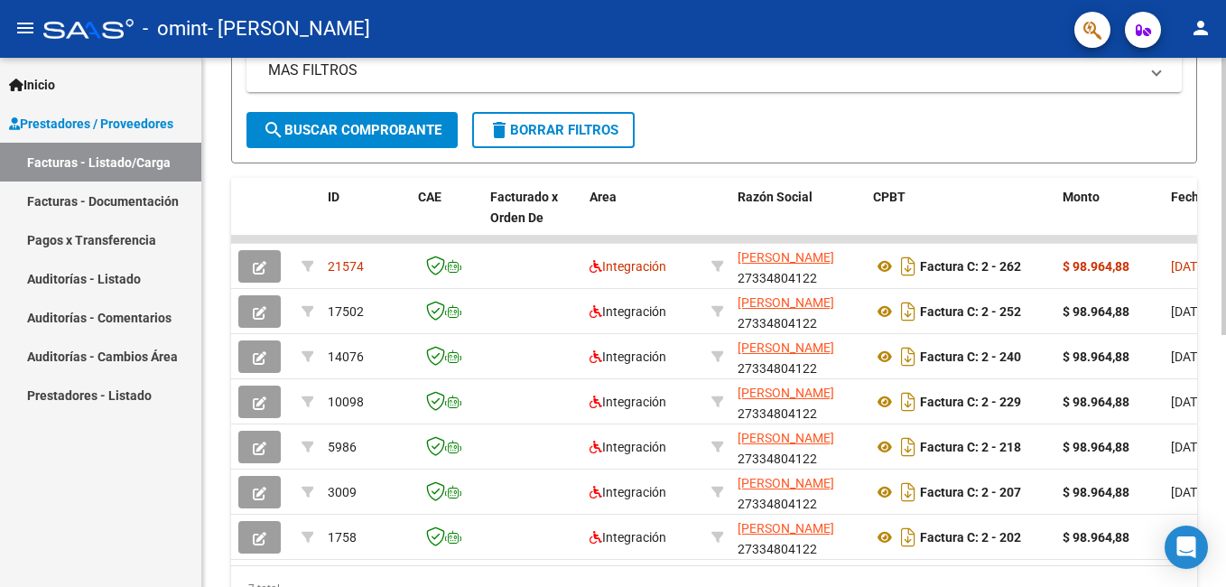
scroll to position [386, 0]
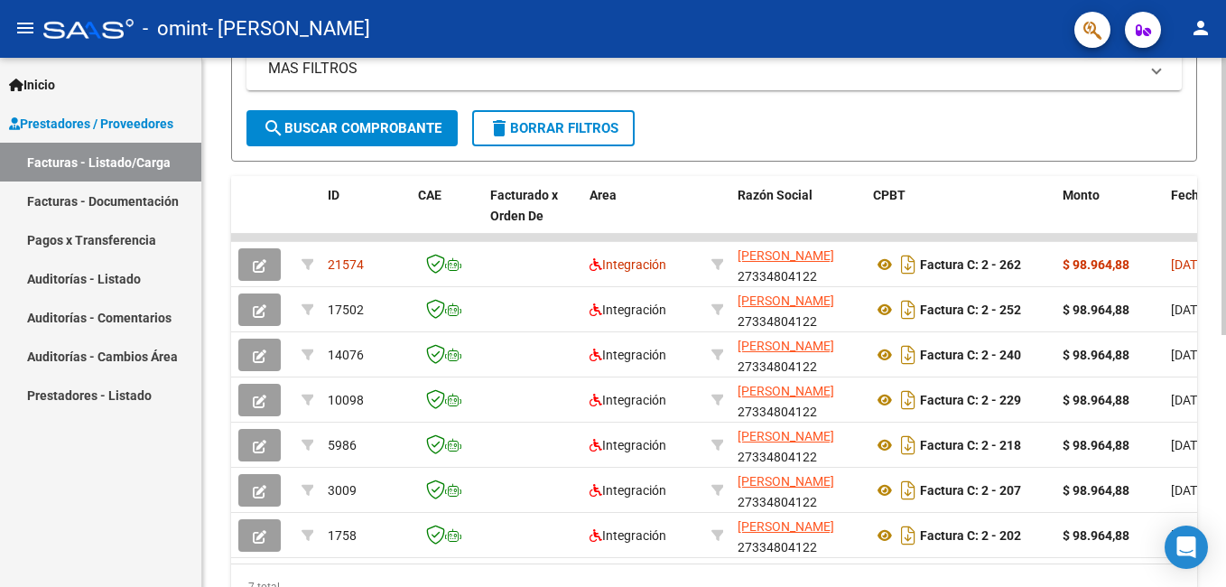
click at [1225, 495] on html "menu - omint - [PERSON_NAME] person Inicio Instructivos Contacto OS Prestadores…" at bounding box center [613, 293] width 1226 height 587
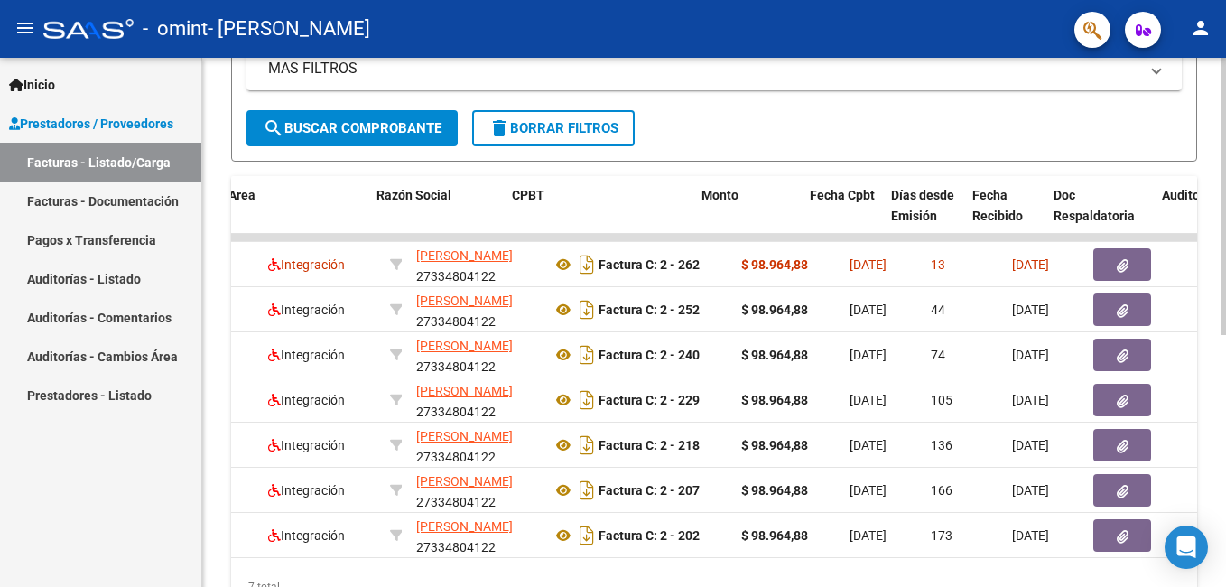
scroll to position [0, 361]
